Goal: Information Seeking & Learning: Learn about a topic

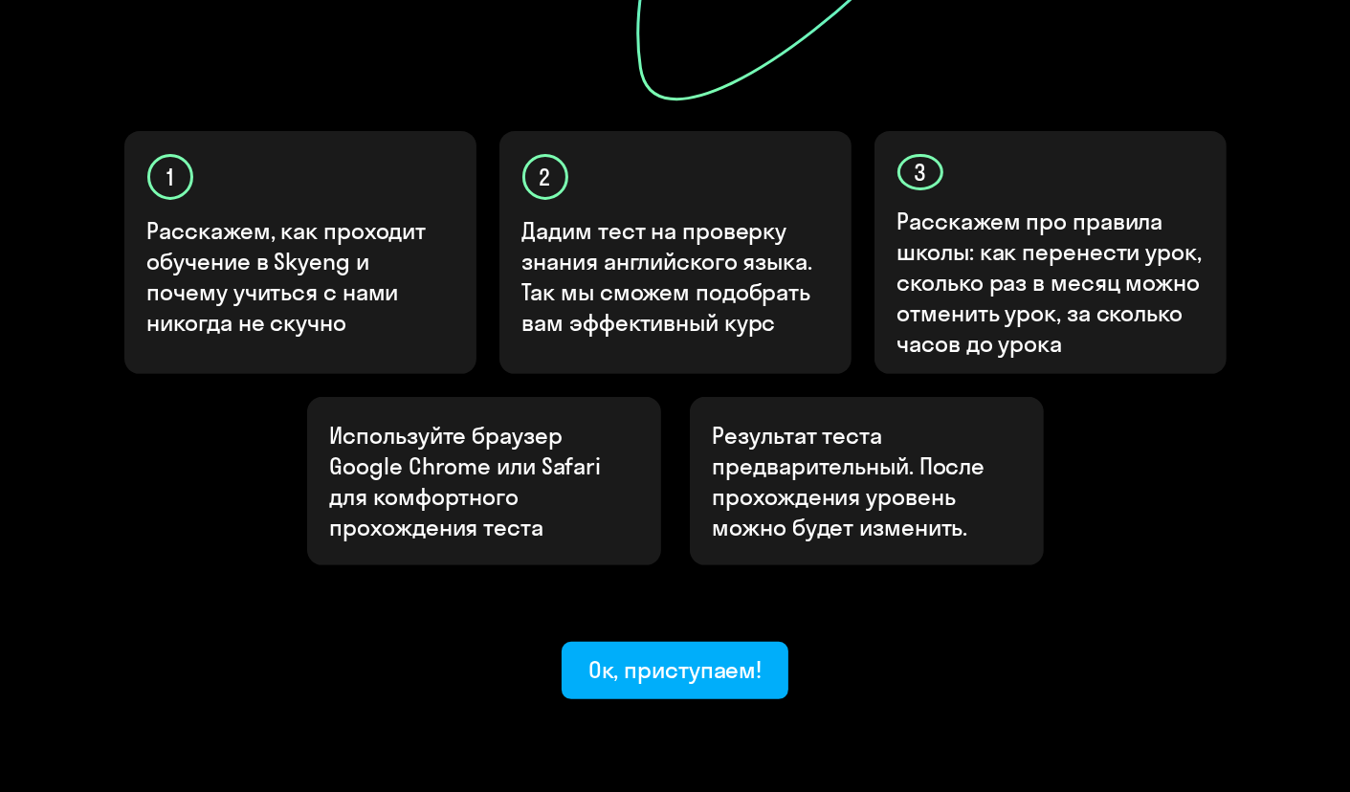
scroll to position [589, 0]
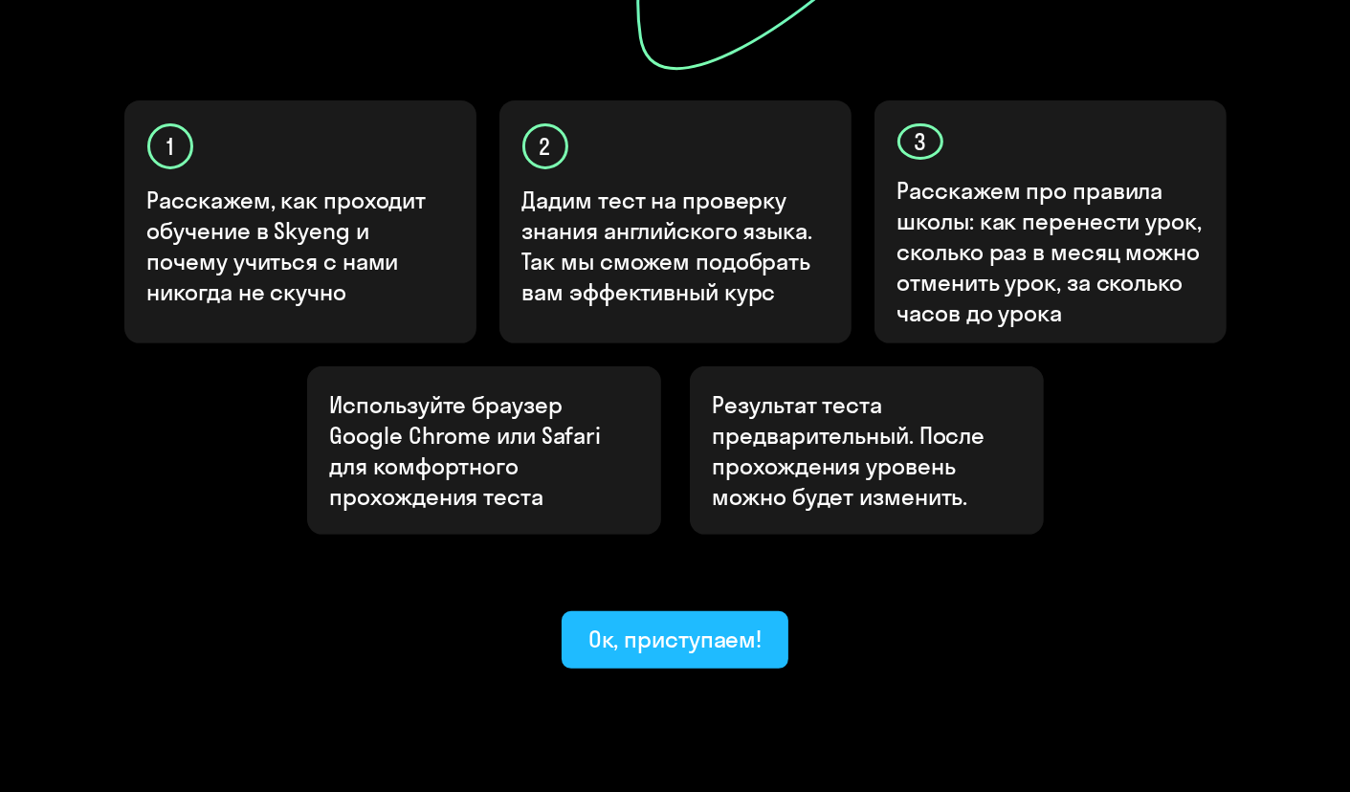
click at [693, 624] on div "Ок, приступаем!" at bounding box center [675, 639] width 174 height 31
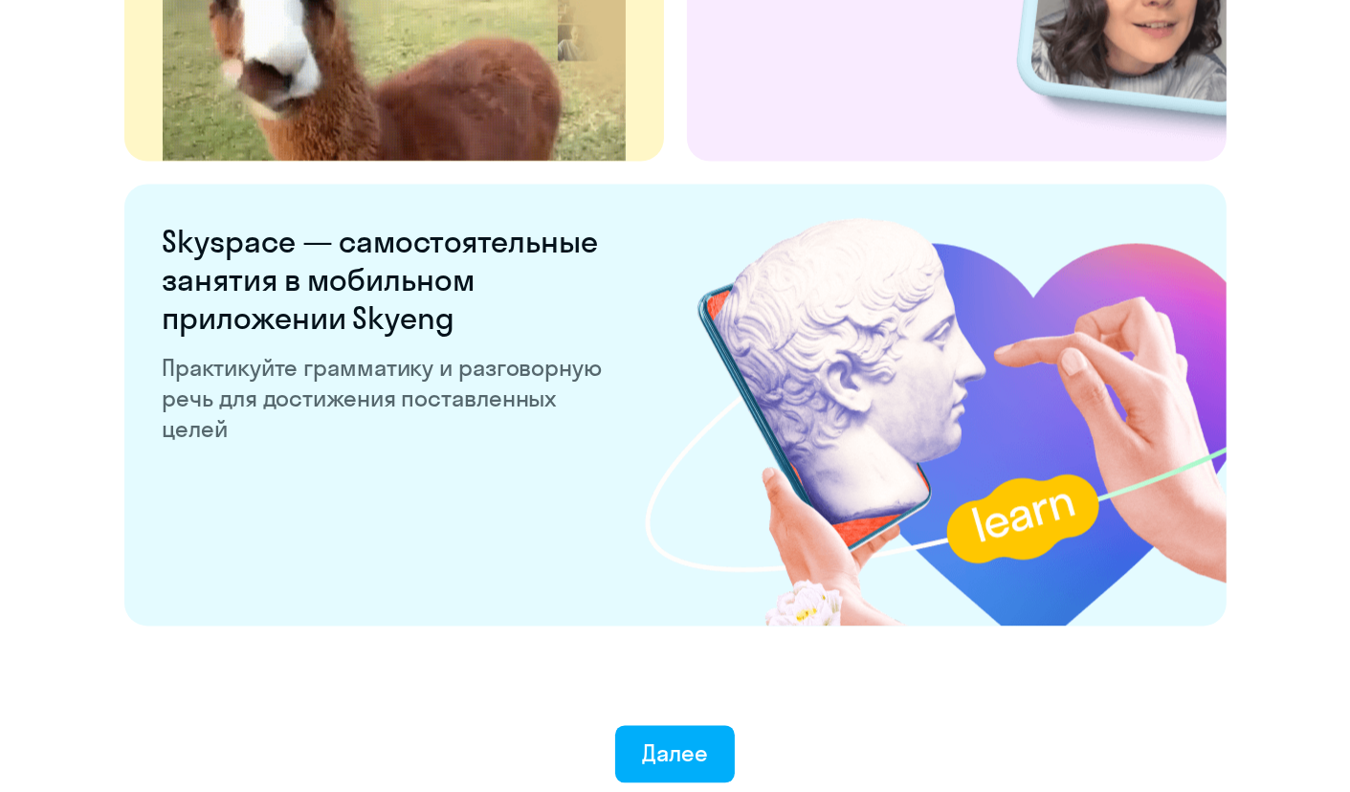
scroll to position [3642, 0]
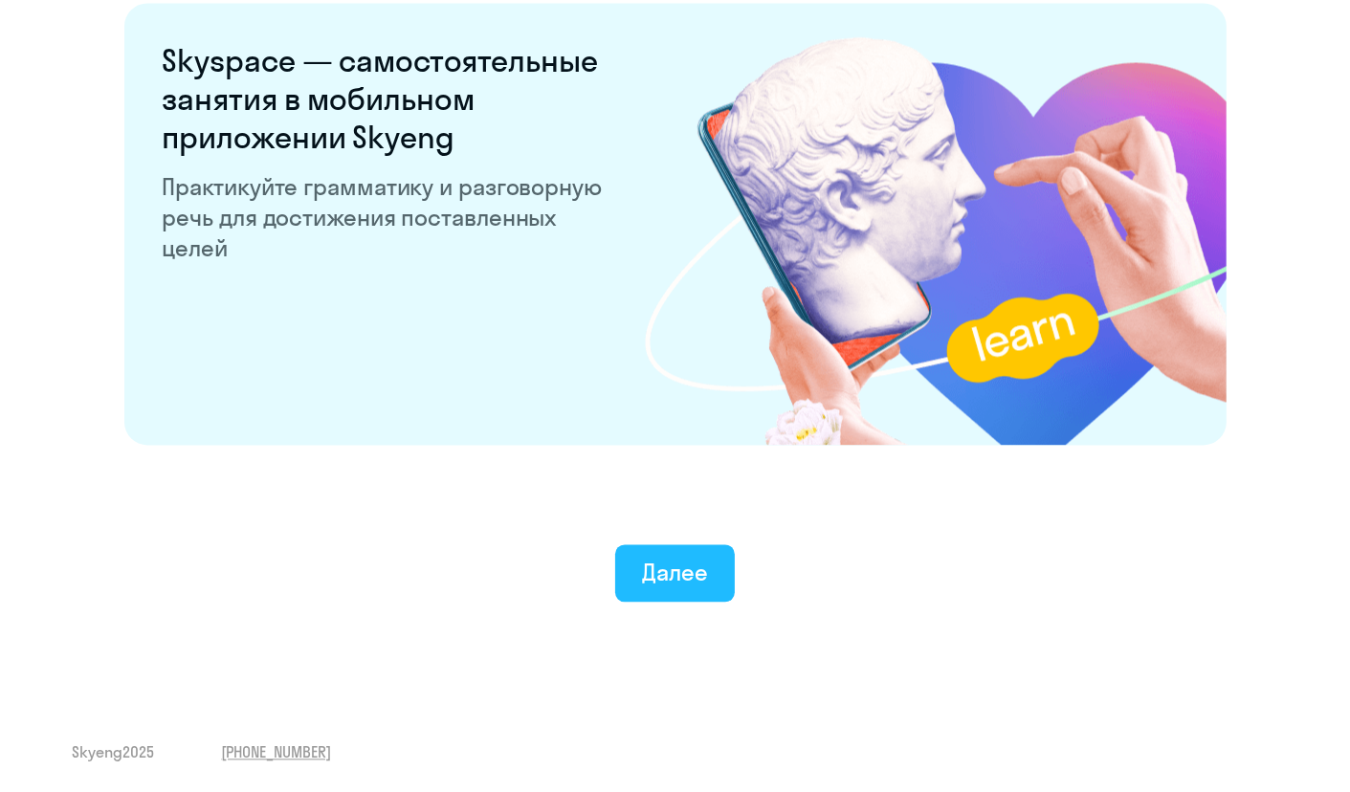
click at [689, 565] on div "Далее" at bounding box center [675, 572] width 66 height 31
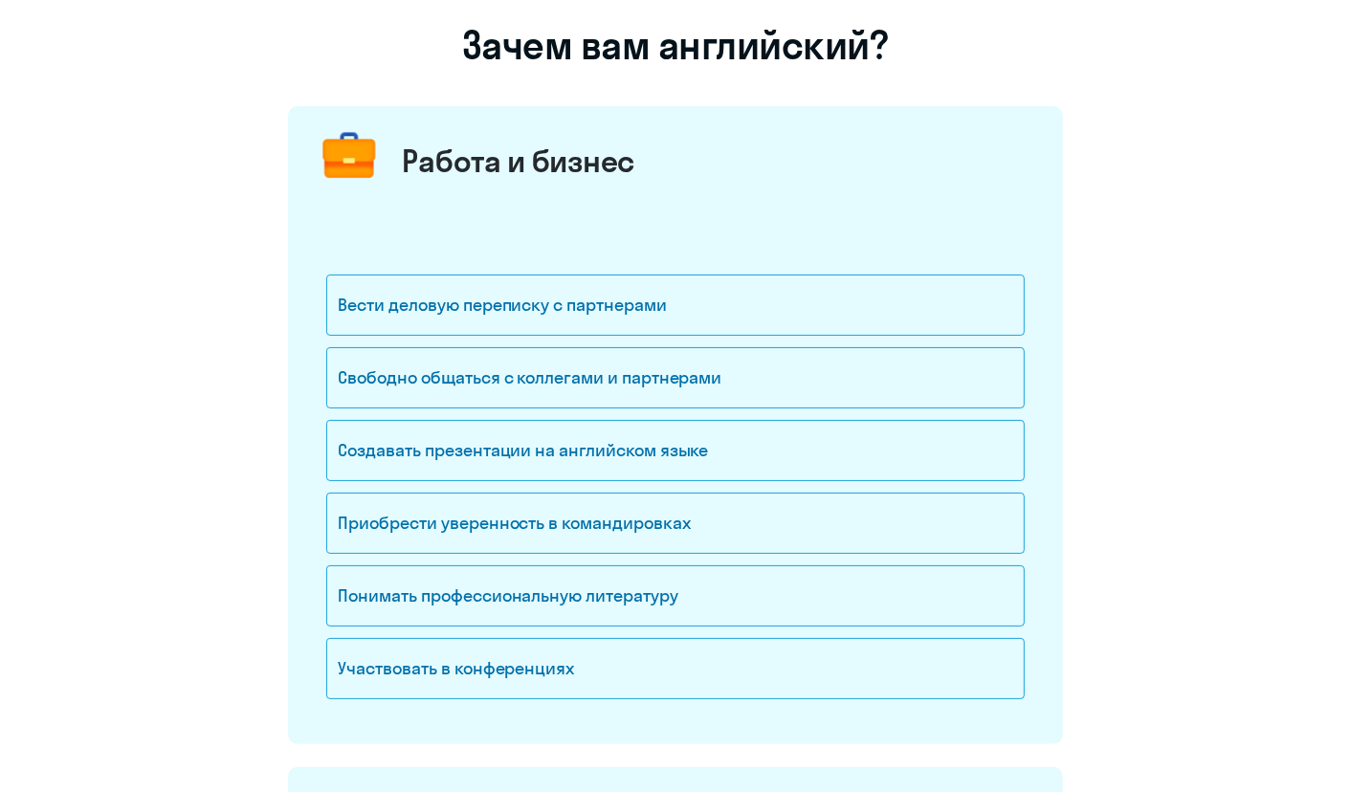
scroll to position [144, 0]
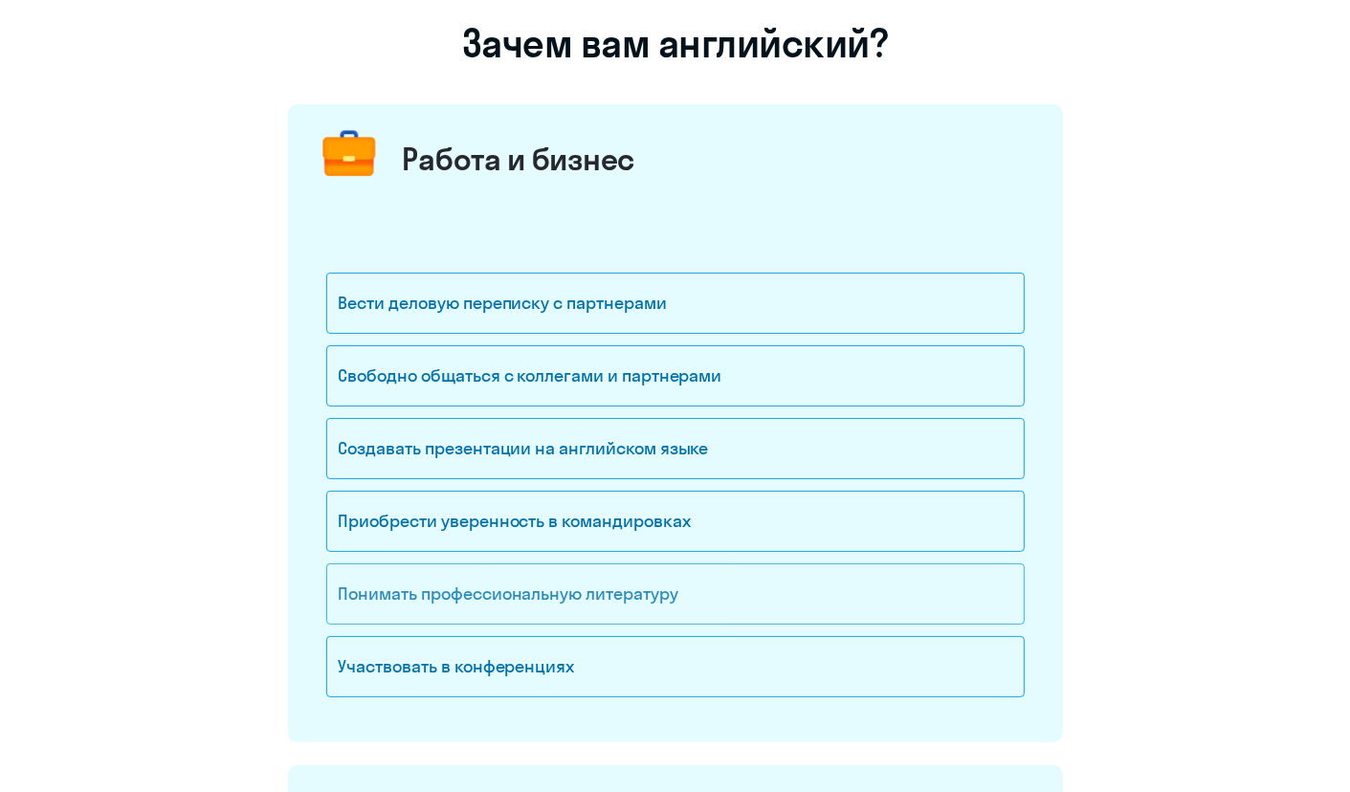
click at [487, 601] on div "Понимать профессиональную литературу" at bounding box center [675, 593] width 698 height 61
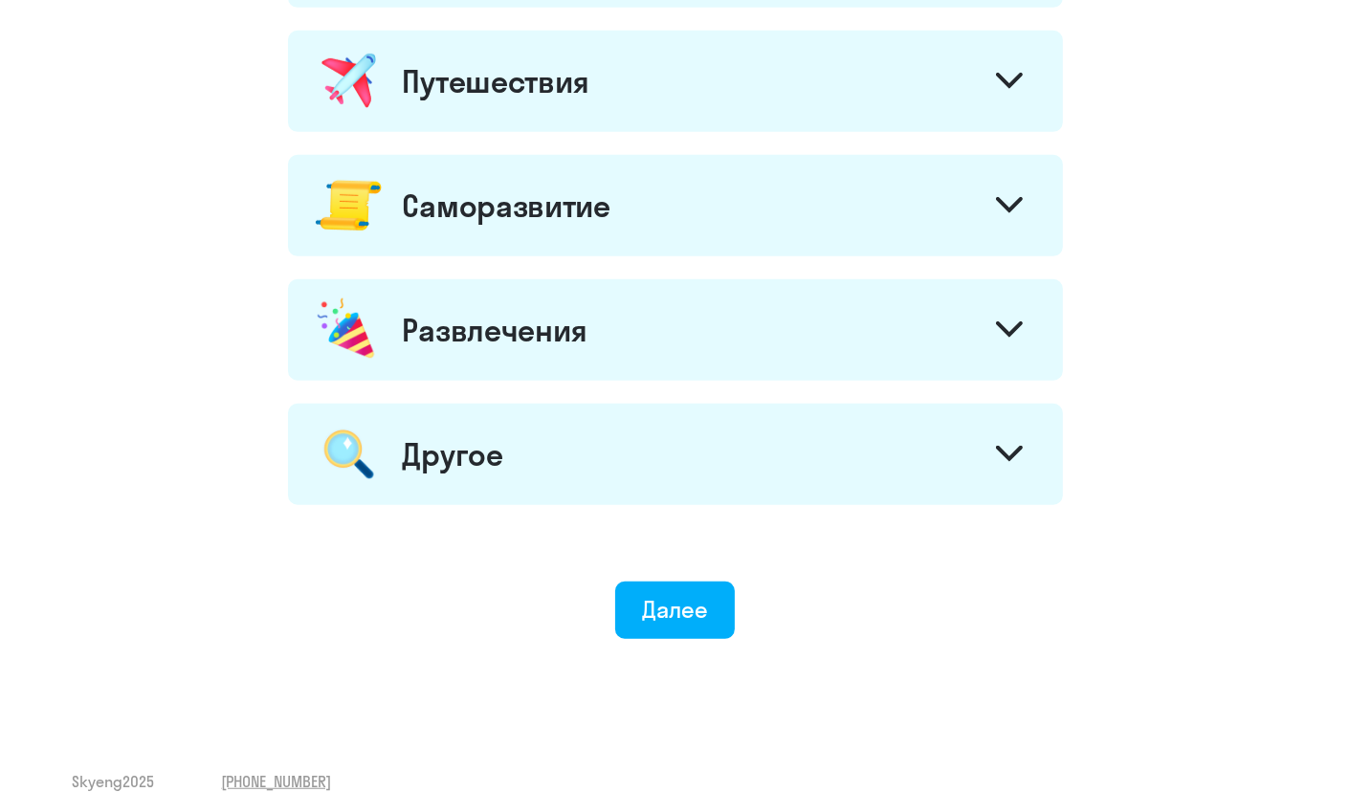
scroll to position [1030, 0]
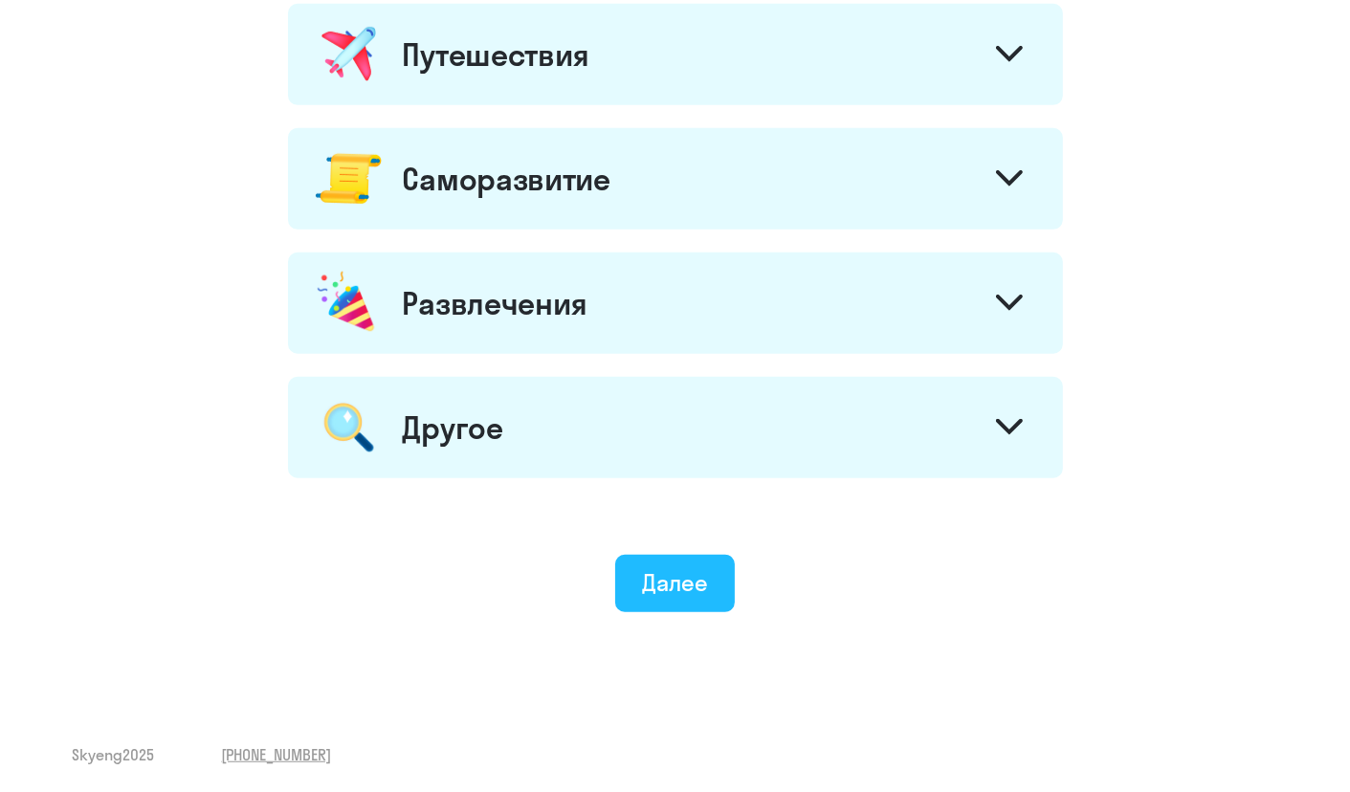
click at [673, 585] on div "Далее" at bounding box center [675, 582] width 66 height 31
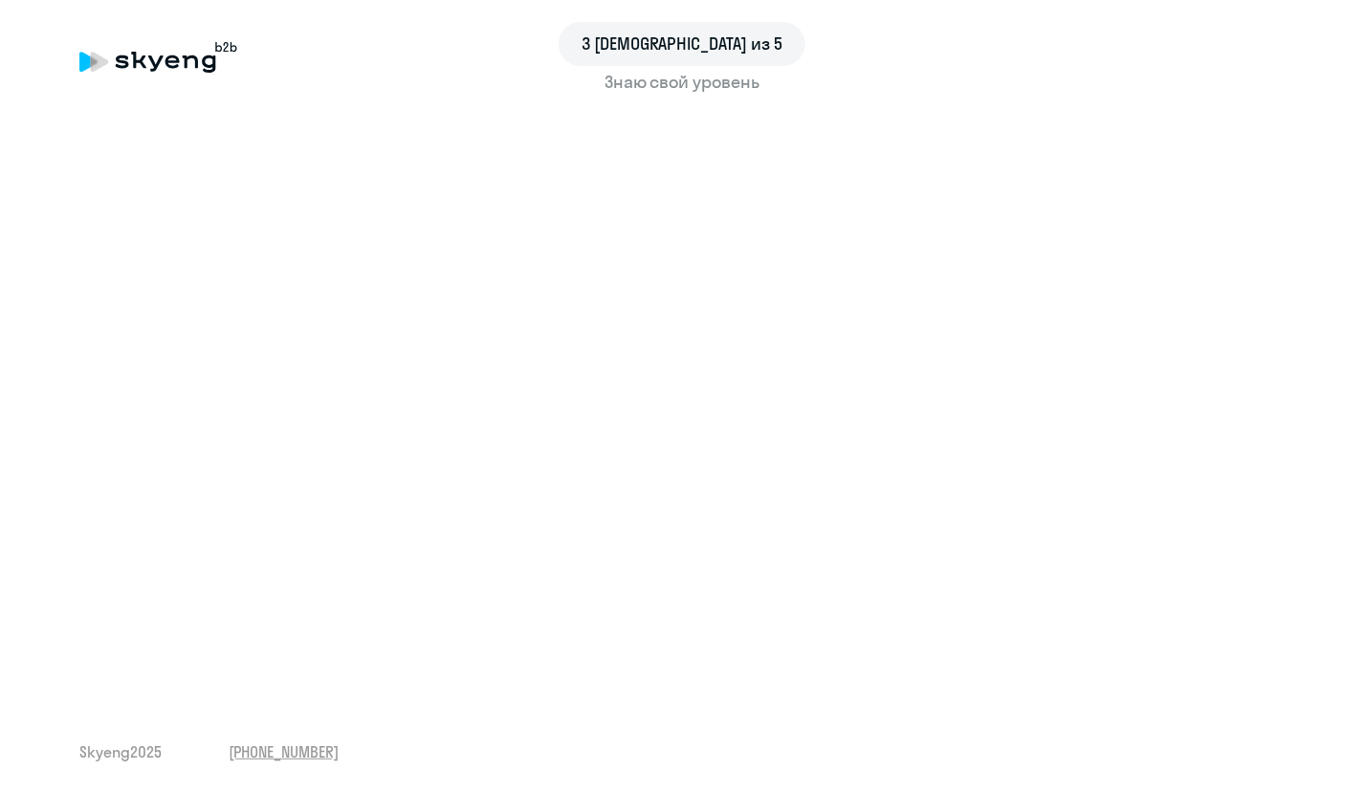
drag, startPoint x: 1332, startPoint y: 369, endPoint x: 1328, endPoint y: 351, distance: 18.6
click at [1328, 351] on div "3 шаг из 5 Знаю свой уровень Skyeng 2025 [PHONE_NUMBER]" at bounding box center [682, 396] width 1364 height 792
click at [1328, 343] on div "3 шаг из 5 Знаю свой уровень Skyeng 2025 [PHONE_NUMBER]" at bounding box center [682, 396] width 1364 height 792
drag, startPoint x: 1328, startPoint y: 343, endPoint x: 1328, endPoint y: 361, distance: 17.2
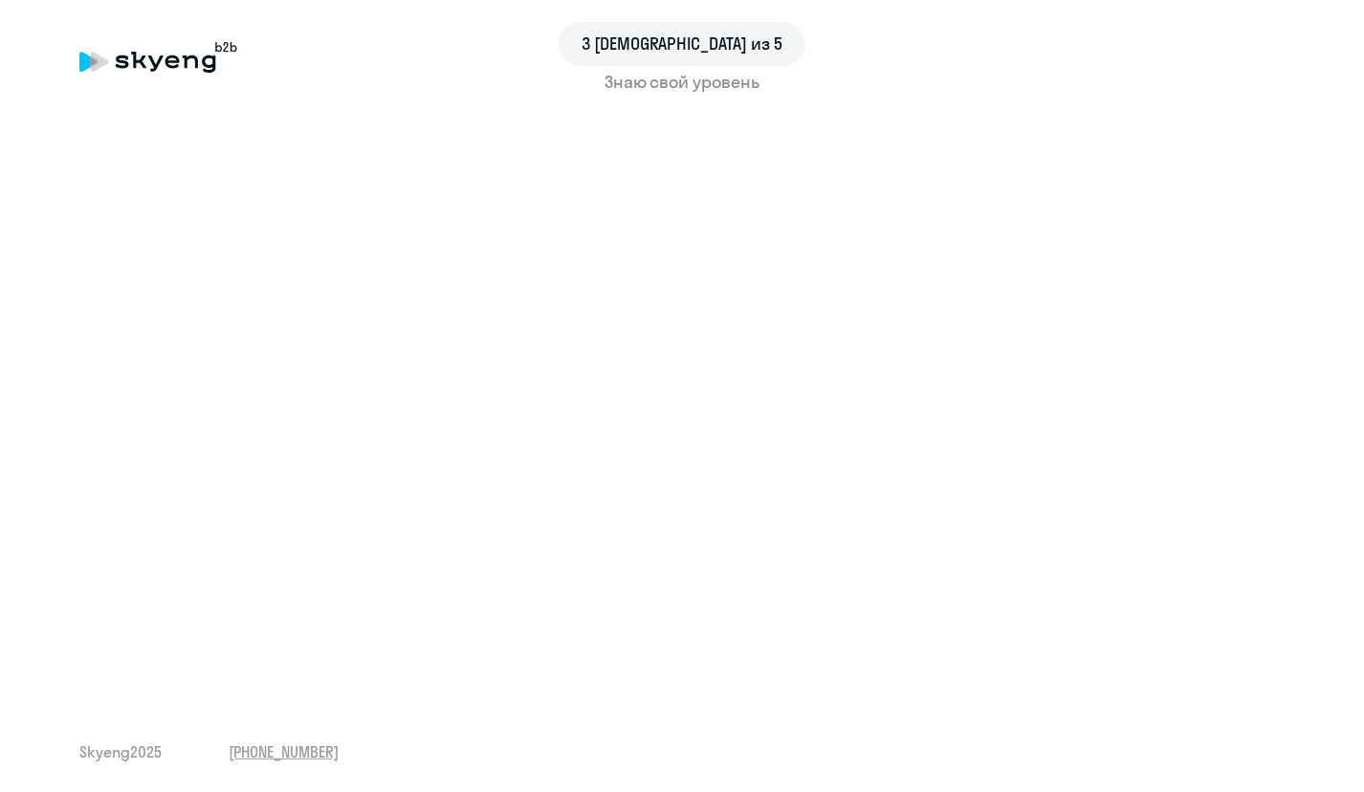
click at [1328, 361] on div "3 шаг из 5 Знаю свой уровень Skyeng 2025 [PHONE_NUMBER]" at bounding box center [682, 396] width 1364 height 792
click at [1333, 314] on div "3 шаг из 5 Знаю свой уровень Skyeng 2025 [PHONE_NUMBER]" at bounding box center [682, 396] width 1364 height 792
drag, startPoint x: 1326, startPoint y: 309, endPoint x: 1341, endPoint y: 357, distance: 50.2
click at [1341, 357] on div "3 шаг из 5 Знаю свой уровень Skyeng 2025 [PHONE_NUMBER]" at bounding box center [682, 396] width 1364 height 792
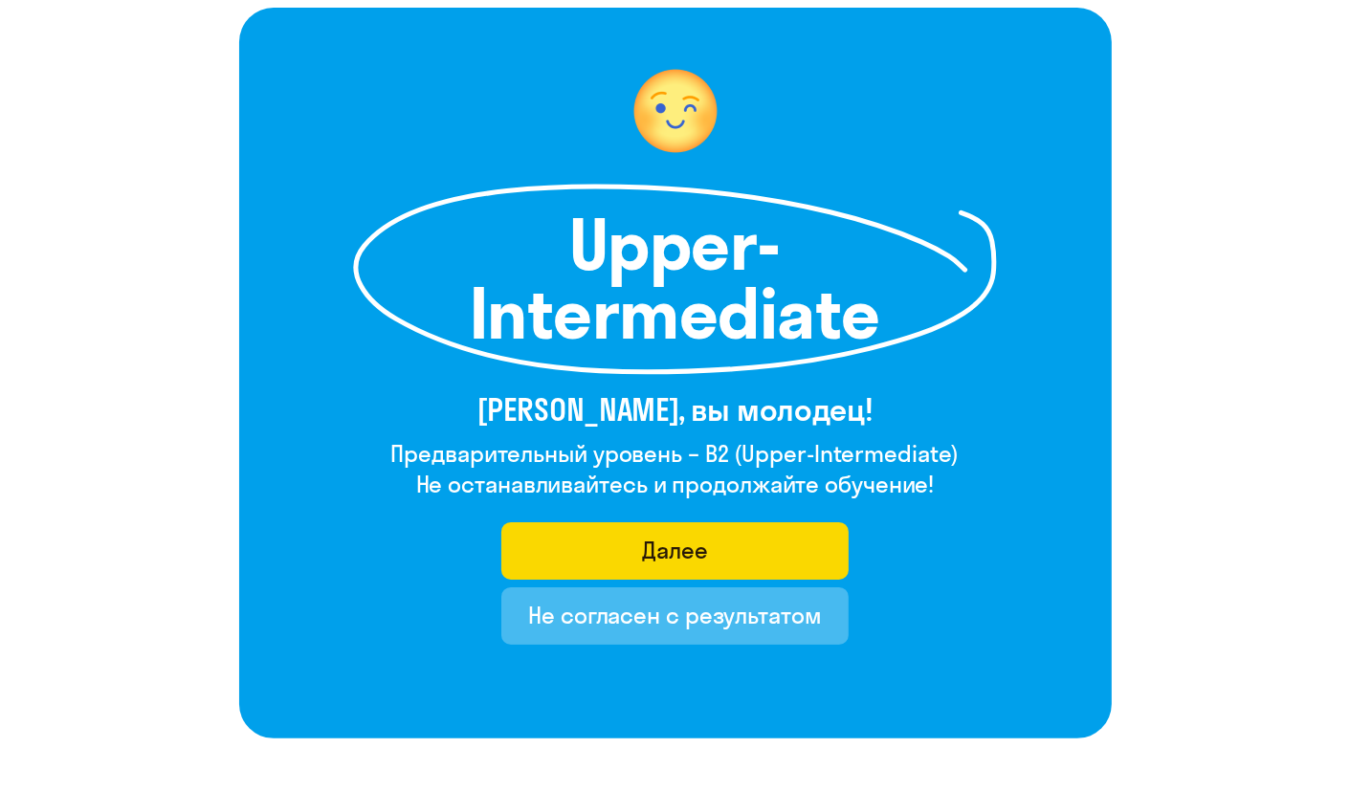
scroll to position [119, 0]
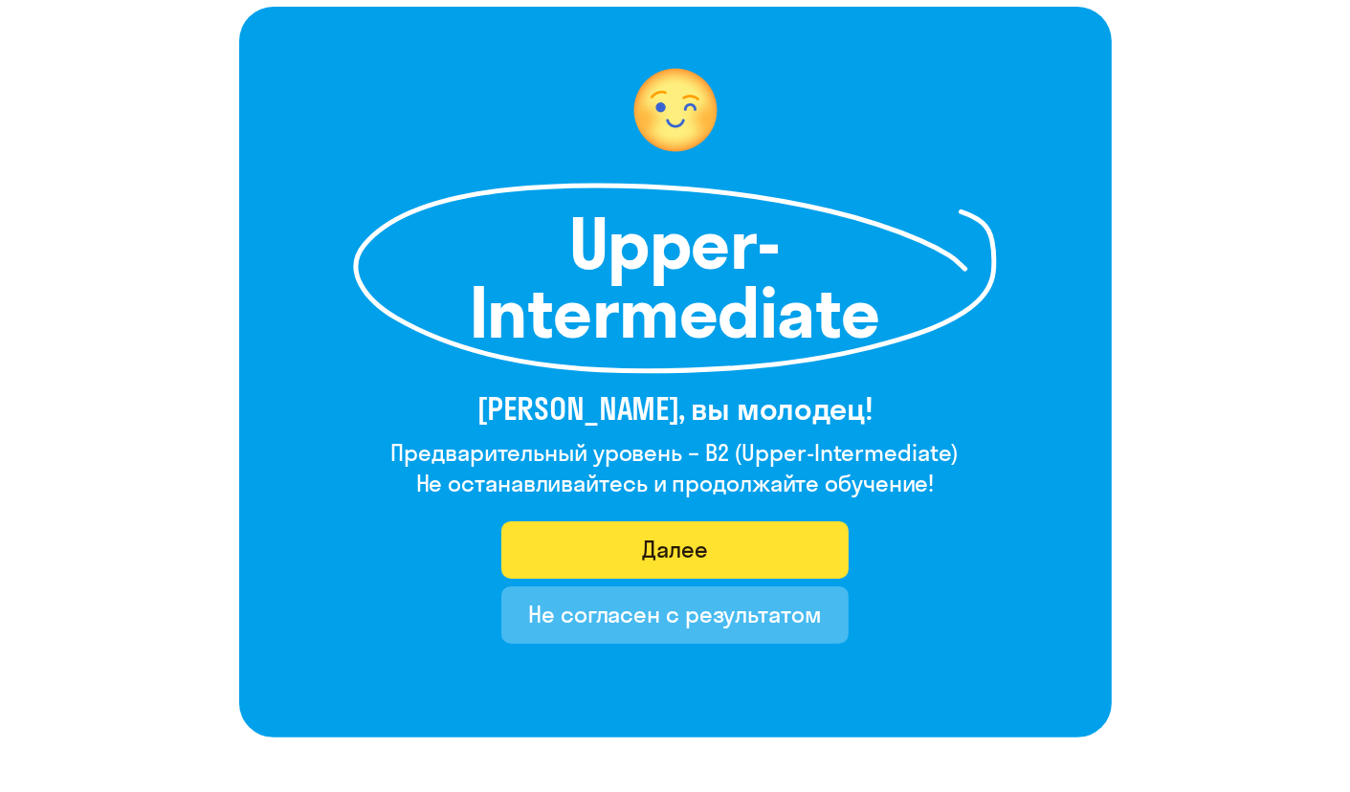
click at [759, 533] on button "Далее" at bounding box center [674, 549] width 347 height 57
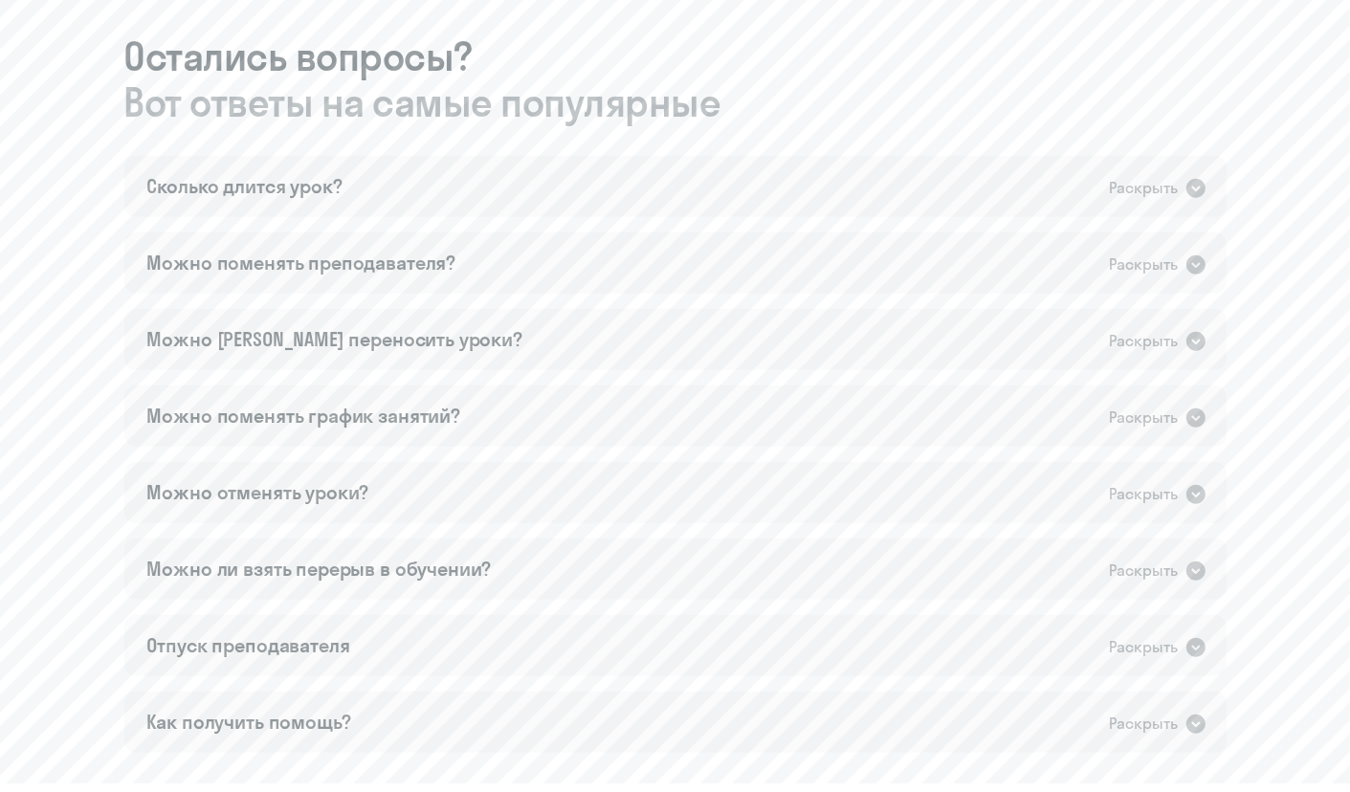
scroll to position [1209, 0]
